Goal: Task Accomplishment & Management: Use online tool/utility

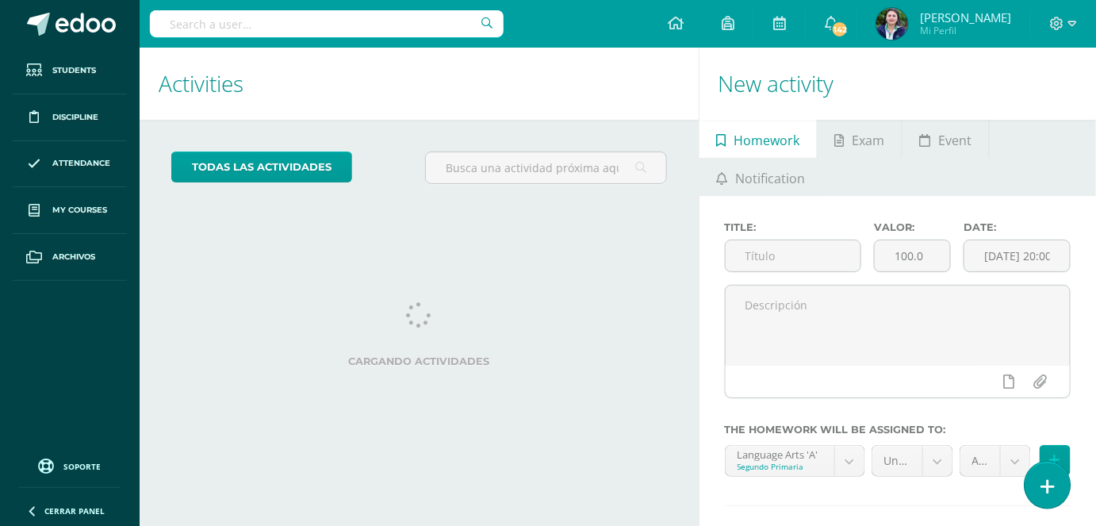
click at [1060, 492] on link at bounding box center [1047, 485] width 45 height 46
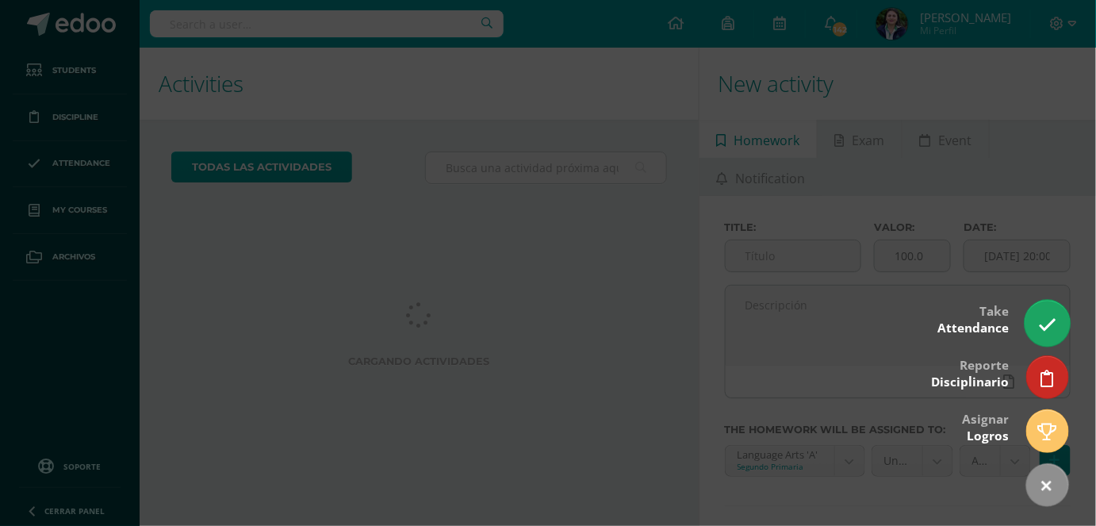
click at [1049, 328] on icon at bounding box center [1047, 325] width 18 height 18
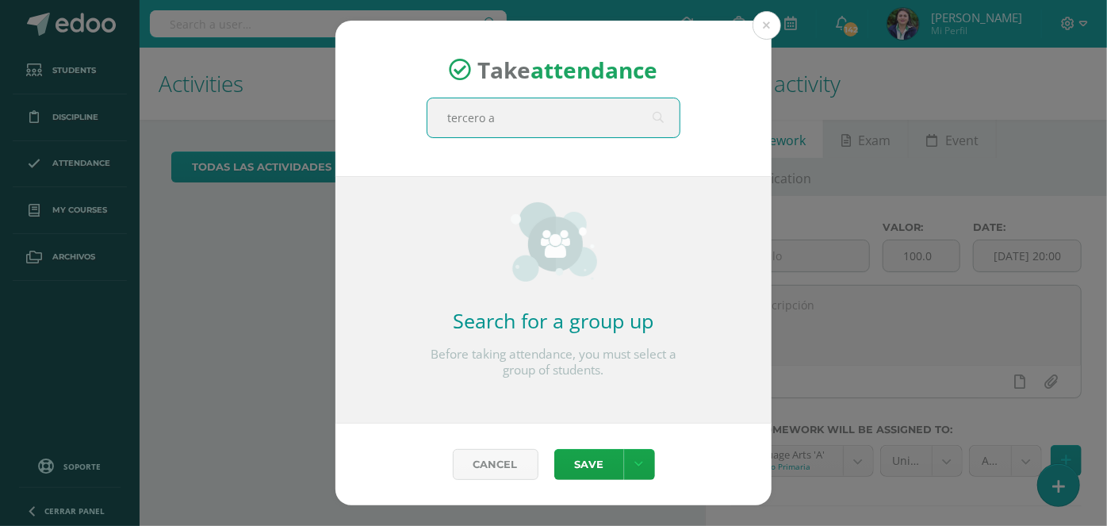
type input "tercero a"
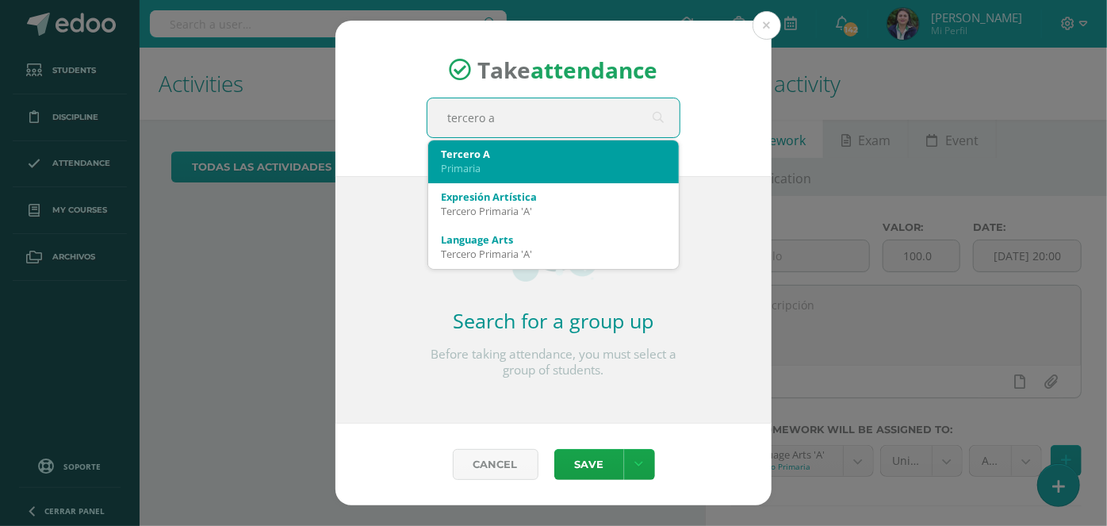
click at [510, 142] on div "Tercero A Primaria" at bounding box center [553, 160] width 225 height 41
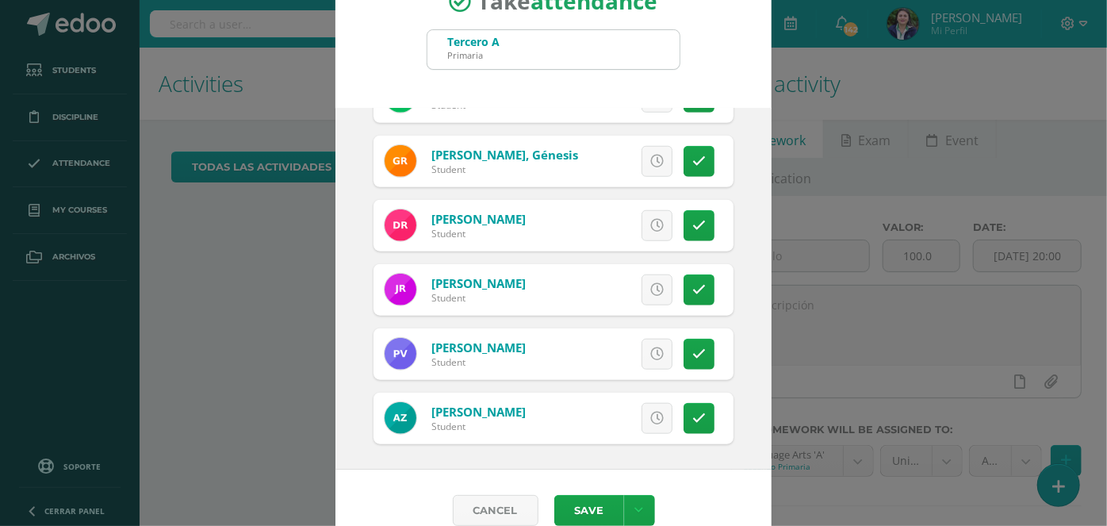
scroll to position [71, 0]
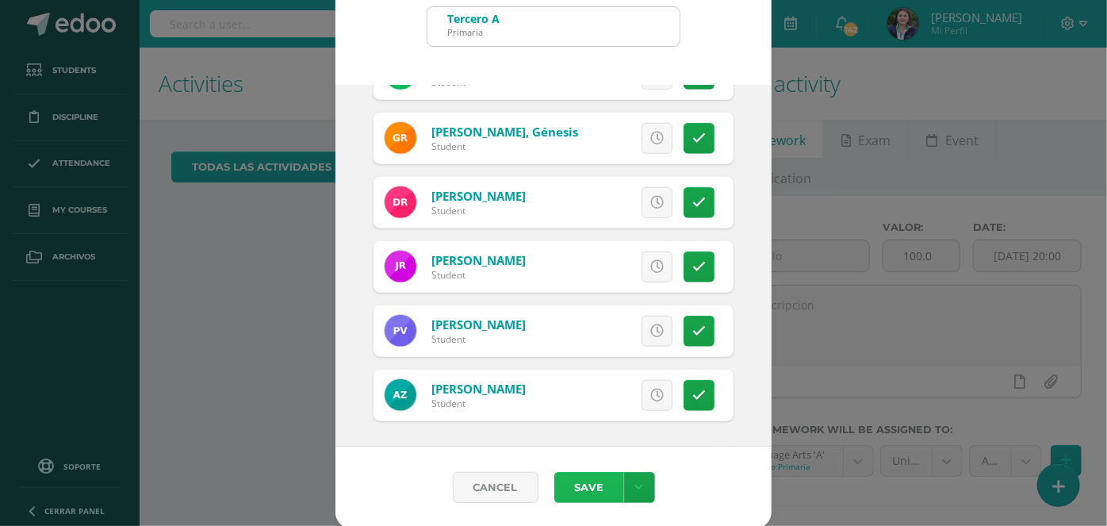
click at [578, 489] on button "Save" at bounding box center [590, 487] width 70 height 31
